Goal: Navigation & Orientation: Go to known website

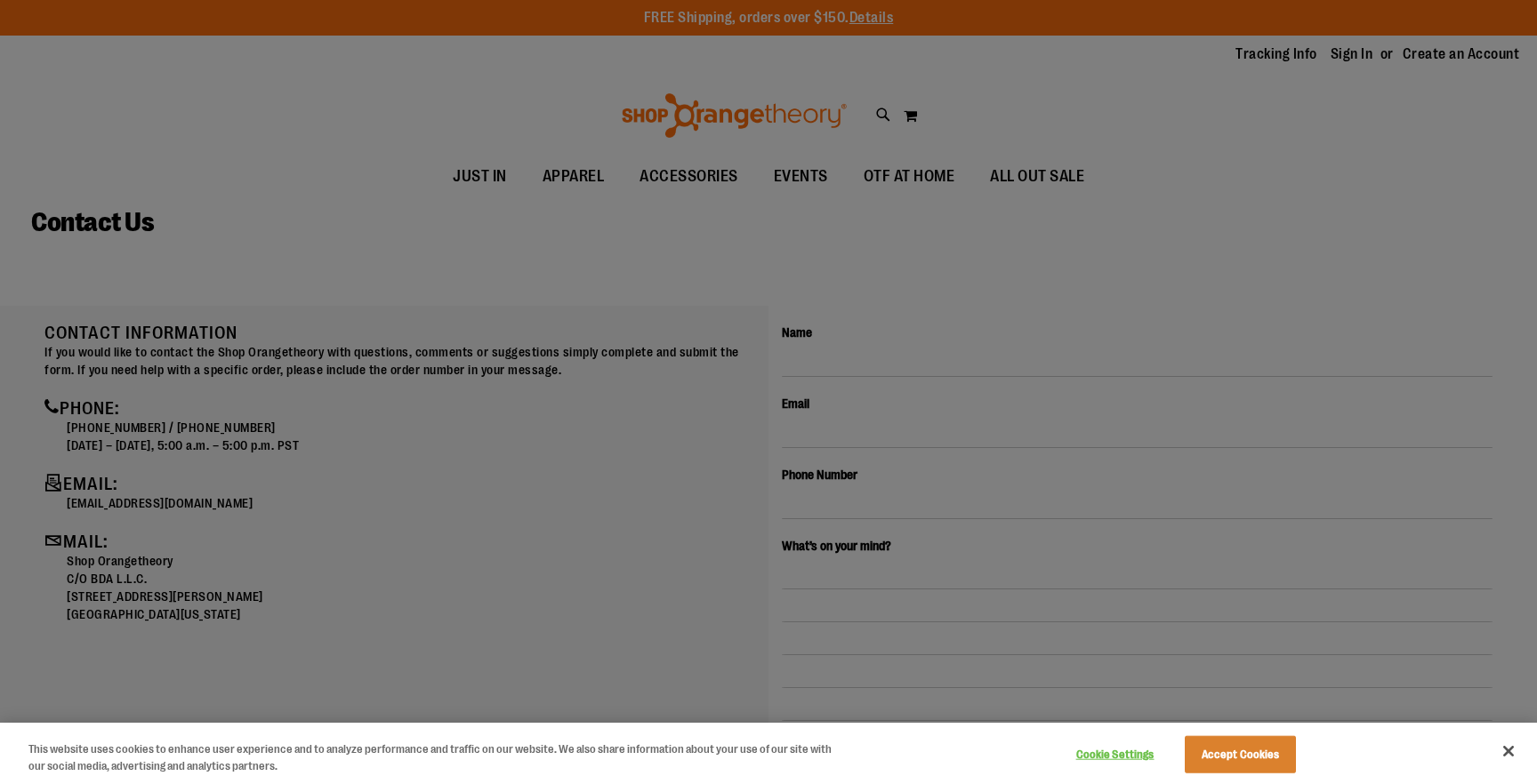
click at [308, 383] on div at bounding box center [768, 392] width 1537 height 784
click at [1509, 761] on button "Close" at bounding box center [1509, 751] width 39 height 39
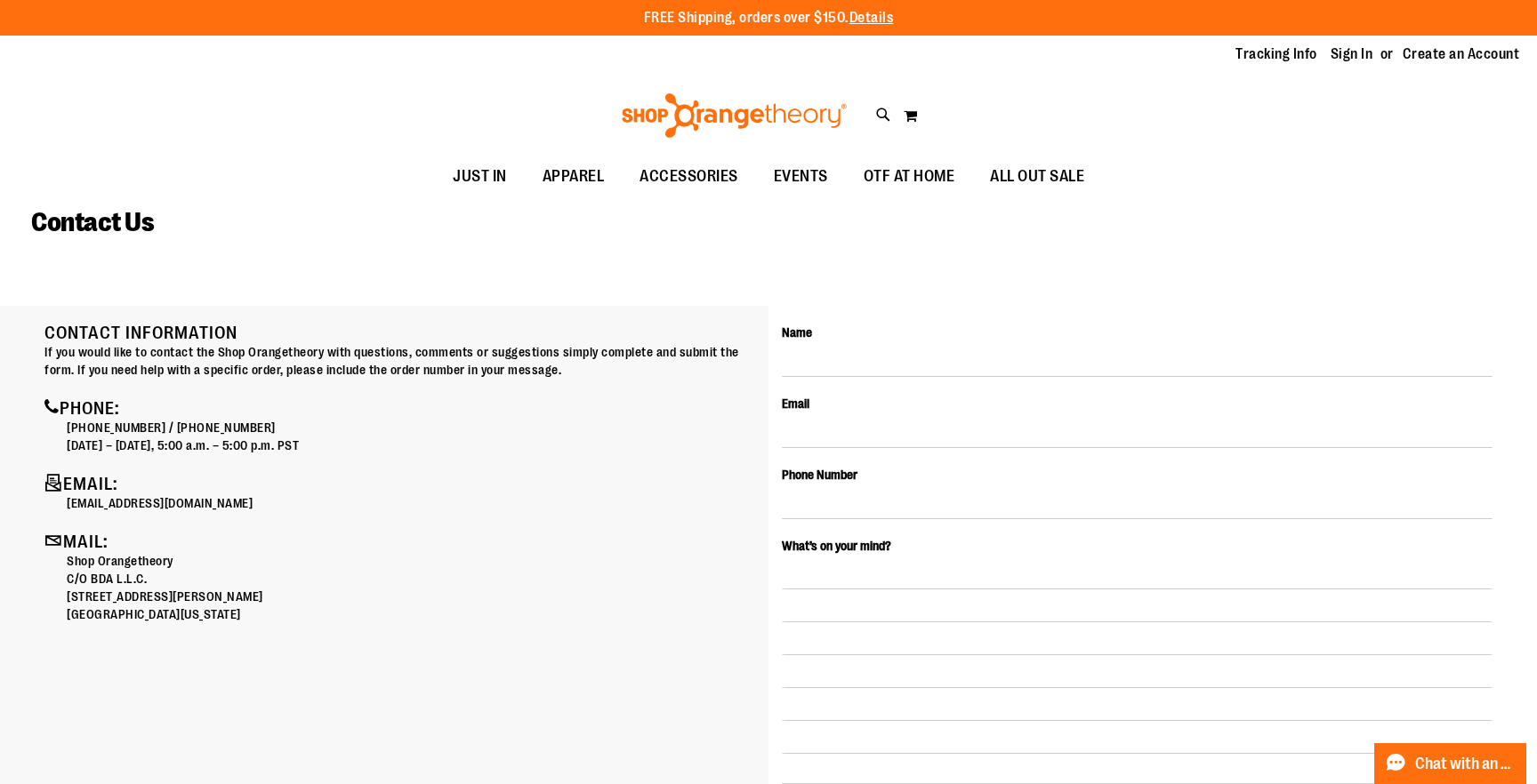
click at [661, 120] on img at bounding box center [734, 116] width 231 height 45
